Goal: Transaction & Acquisition: Purchase product/service

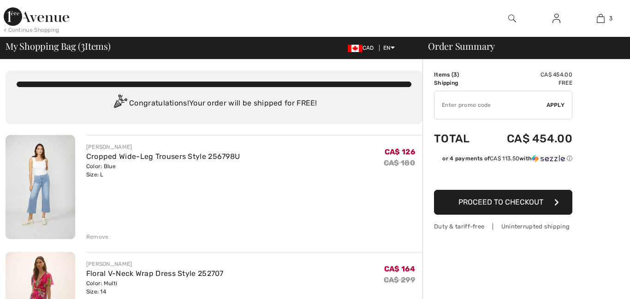
checkbox input "true"
click at [95, 237] on div "Remove" at bounding box center [97, 237] width 23 height 8
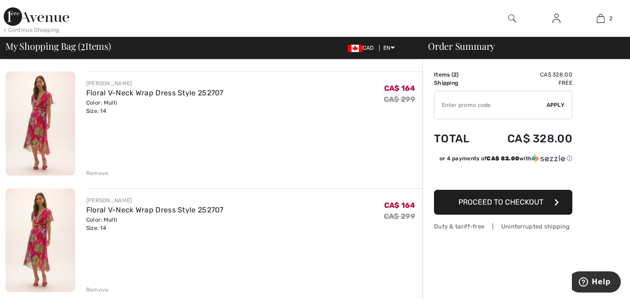
scroll to position [66, 0]
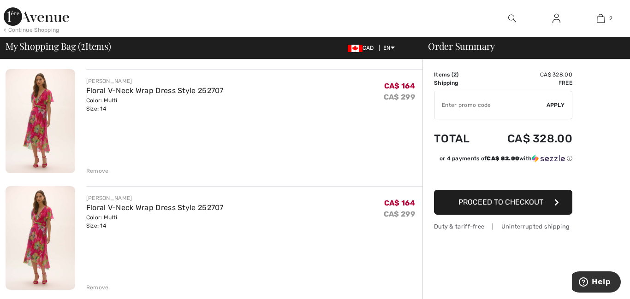
click at [94, 169] on div "Remove" at bounding box center [97, 171] width 23 height 8
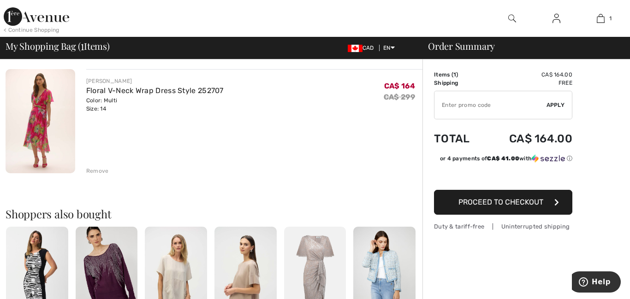
click at [520, 104] on input "TEXT" at bounding box center [491, 105] width 112 height 28
type input "EXTRA20"
click at [509, 199] on span "Proceed to Checkout" at bounding box center [501, 202] width 85 height 9
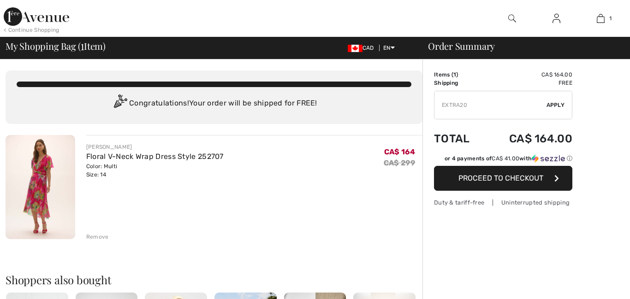
scroll to position [66, 0]
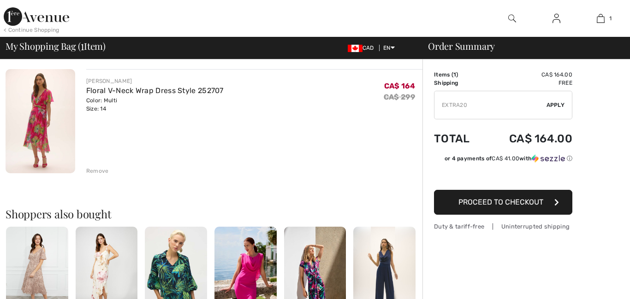
checkbox input "true"
click at [558, 103] on span "Apply" at bounding box center [556, 105] width 18 height 8
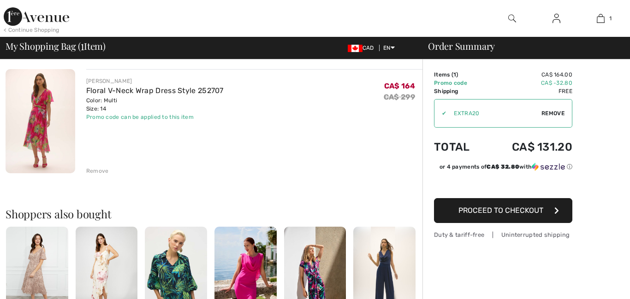
scroll to position [0, 0]
click at [478, 209] on span "Proceed to Checkout" at bounding box center [501, 210] width 85 height 9
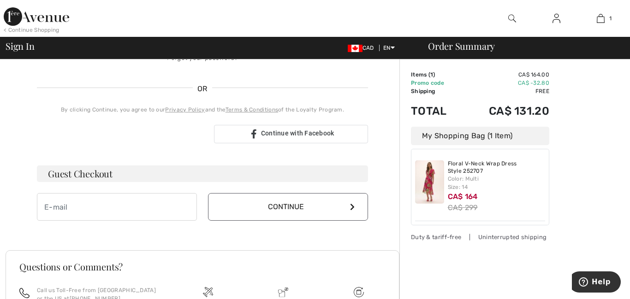
scroll to position [188, 0]
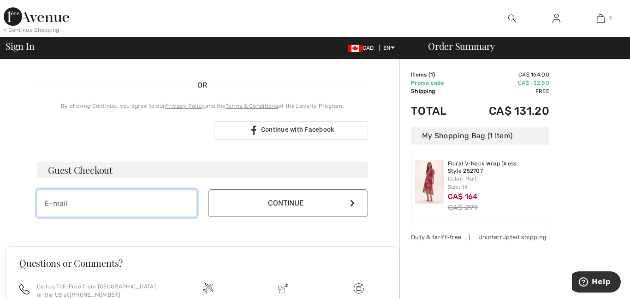
click at [113, 206] on input "email" at bounding box center [117, 204] width 160 height 28
type input "lyndavideto@hotmail.com"
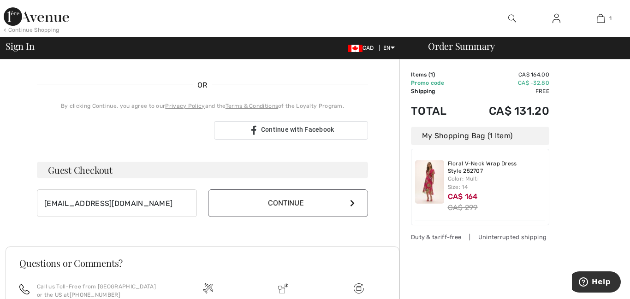
click at [281, 200] on button "Continue" at bounding box center [288, 204] width 160 height 28
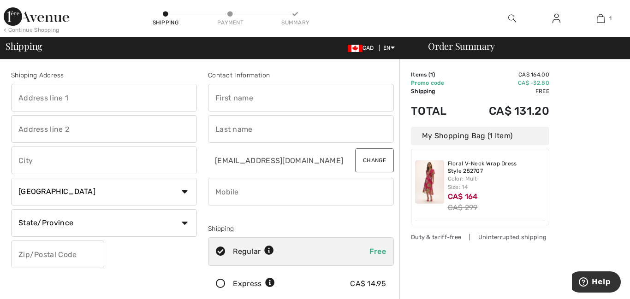
click at [104, 96] on input "text" at bounding box center [104, 98] width 186 height 28
type input "Peterborough [GEOGRAPHIC_DATA]"
click at [97, 126] on input "text" at bounding box center [104, 129] width 186 height 28
click at [82, 162] on input "text" at bounding box center [104, 161] width 186 height 28
type input "Peterborough"
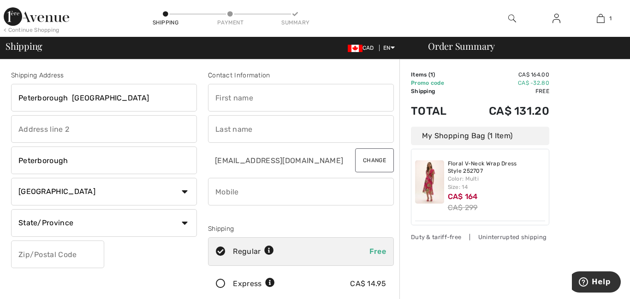
click at [135, 100] on input "Peterborough [GEOGRAPHIC_DATA]" at bounding box center [104, 98] width 186 height 28
type input "P"
type input "[STREET_ADDRESS][PERSON_NAME]"
click at [185, 222] on select "State/Province [GEOGRAPHIC_DATA] [GEOGRAPHIC_DATA] [GEOGRAPHIC_DATA] [GEOGRAPHI…" at bounding box center [104, 223] width 186 height 28
select select "ON"
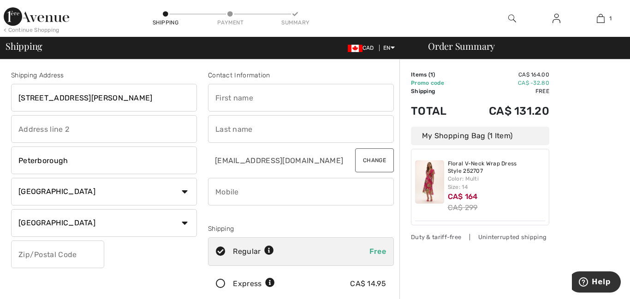
click at [11, 209] on select "State/Province [GEOGRAPHIC_DATA] [GEOGRAPHIC_DATA] [GEOGRAPHIC_DATA] [GEOGRAPHI…" at bounding box center [104, 223] width 186 height 28
click at [86, 257] on input "text" at bounding box center [57, 255] width 93 height 28
type input "K9K2H3"
click at [334, 93] on input "text" at bounding box center [301, 98] width 186 height 28
type input "[PERSON_NAME]"
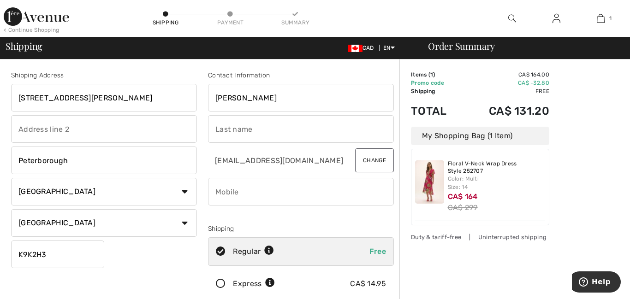
click at [281, 131] on input "text" at bounding box center [301, 129] width 186 height 28
type input "[PERSON_NAME]"
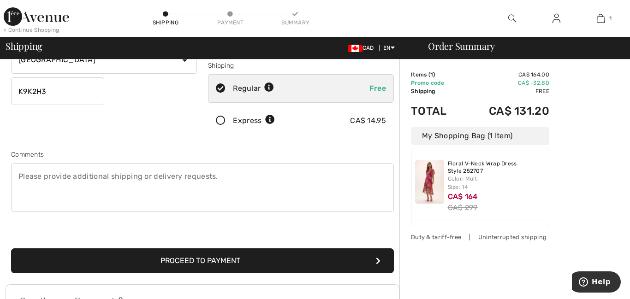
scroll to position [174, 0]
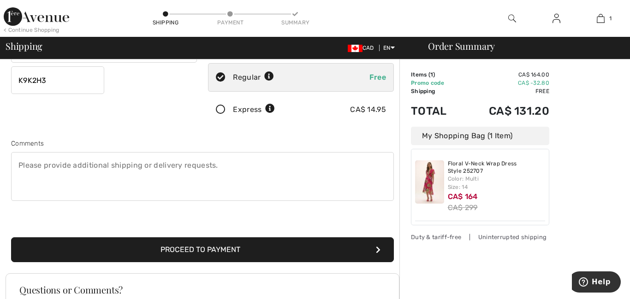
click at [249, 165] on textarea at bounding box center [202, 176] width 383 height 49
type textarea "front door"
click at [184, 247] on button "Proceed to Payment" at bounding box center [202, 250] width 383 height 25
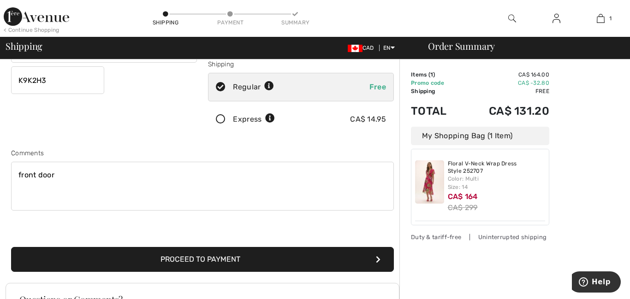
scroll to position [104, 0]
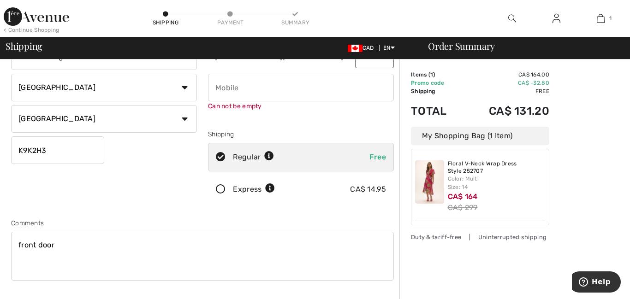
click at [326, 92] on input "phone" at bounding box center [301, 88] width 186 height 28
type input "7058689073"
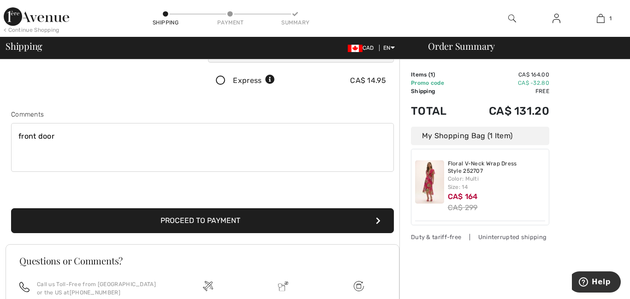
scroll to position [214, 0]
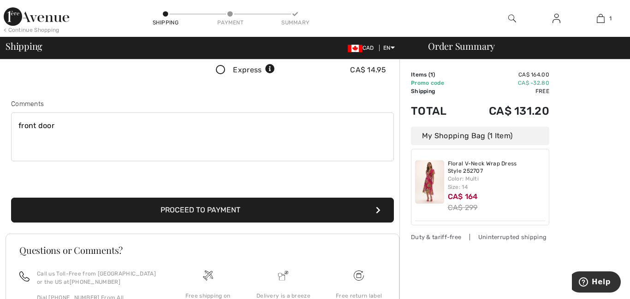
click at [185, 216] on button "Proceed to Payment" at bounding box center [202, 210] width 383 height 25
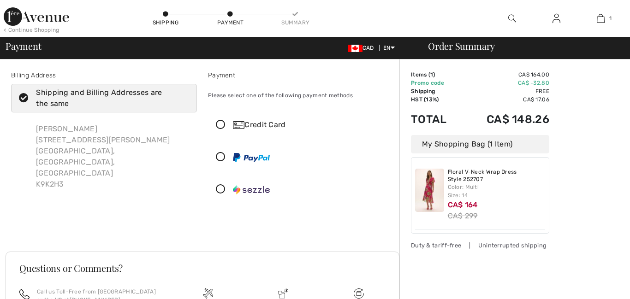
checkbox input "true"
click at [220, 123] on icon at bounding box center [221, 125] width 24 height 10
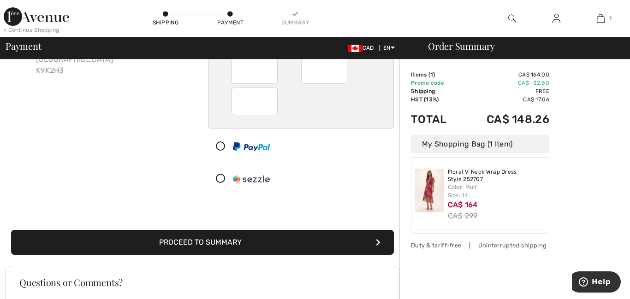
scroll to position [116, 0]
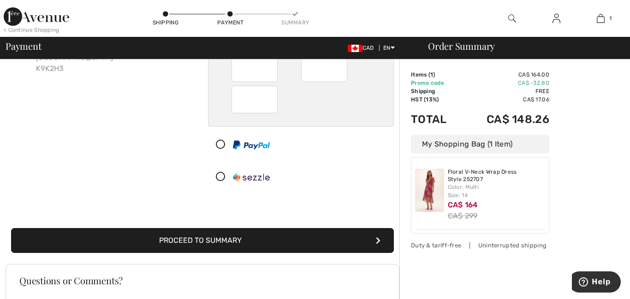
click at [172, 237] on button "Proceed to Summary" at bounding box center [202, 240] width 383 height 25
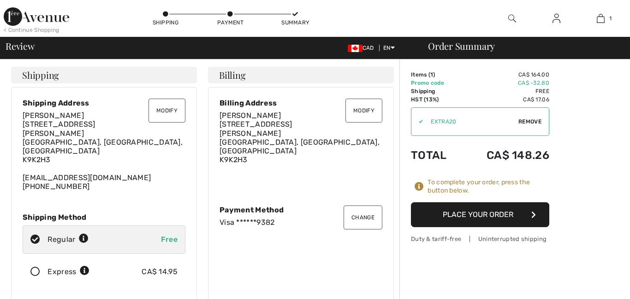
checkbox input "true"
click at [504, 211] on button "Place Your Order" at bounding box center [480, 215] width 138 height 25
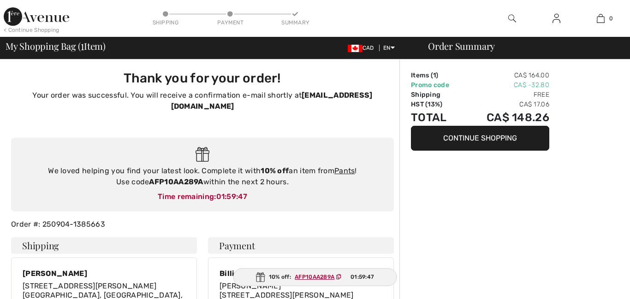
checkbox input "true"
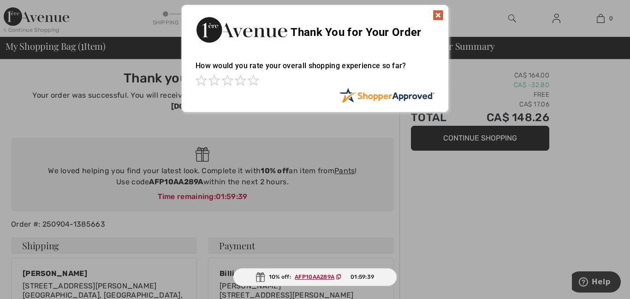
click at [439, 14] on img at bounding box center [438, 15] width 11 height 11
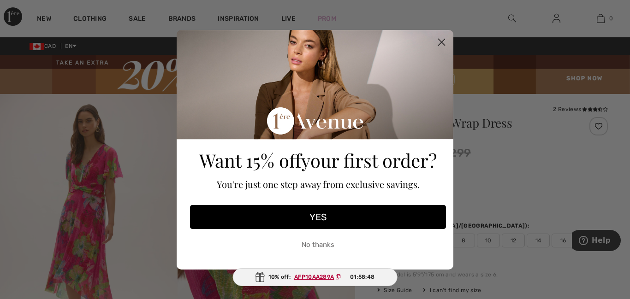
click at [317, 215] on button "YES" at bounding box center [318, 217] width 256 height 24
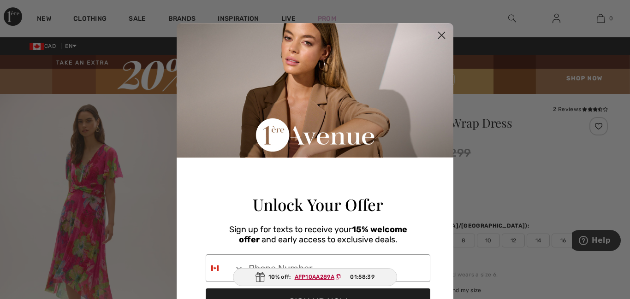
click at [442, 34] on circle "Close dialog" at bounding box center [441, 35] width 15 height 15
